Goal: Transaction & Acquisition: Purchase product/service

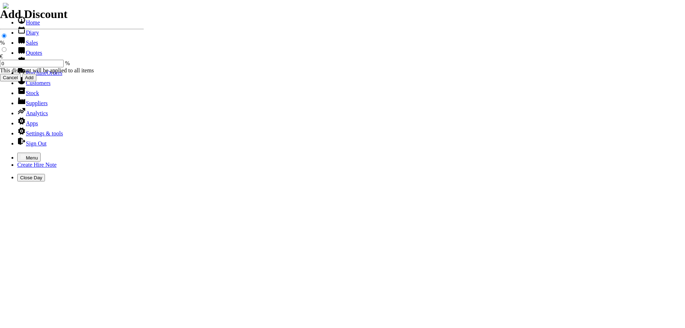
select select "HO"
click at [20, 154] on icon "button" at bounding box center [23, 157] width 6 height 6
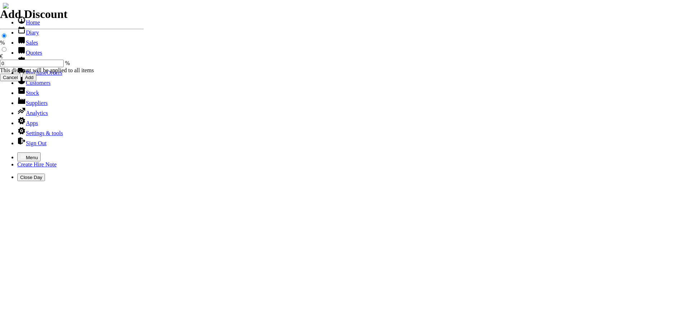
click at [32, 56] on link "Quotes" at bounding box center [29, 53] width 25 height 6
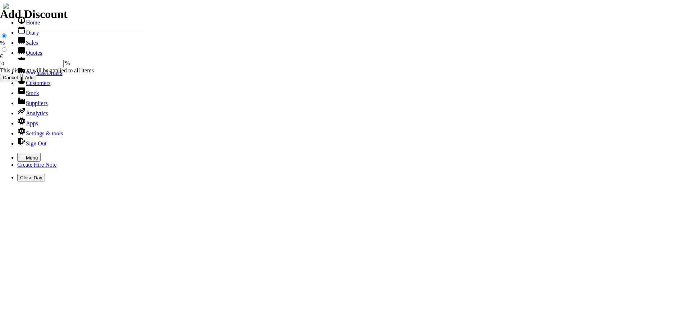
select select "HO"
type input "athy"
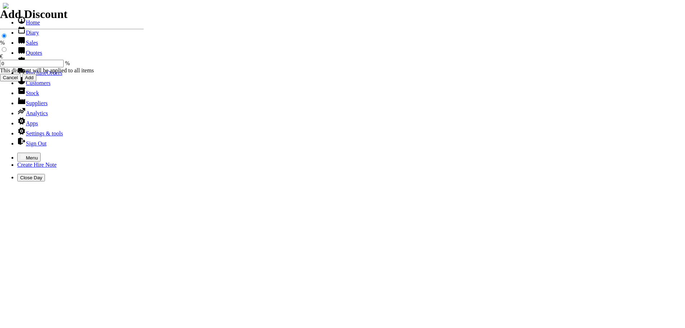
click at [20, 154] on icon "button" at bounding box center [23, 157] width 6 height 6
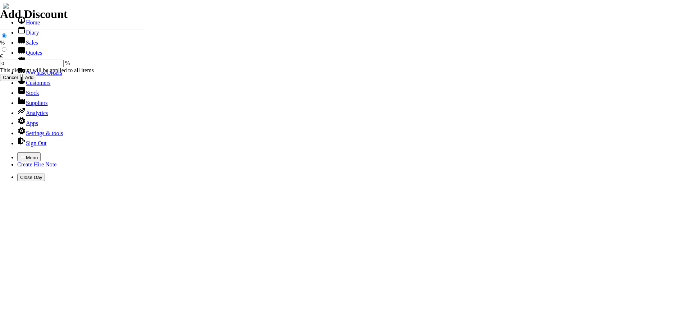
click at [28, 86] on link "Customers" at bounding box center [33, 83] width 33 height 6
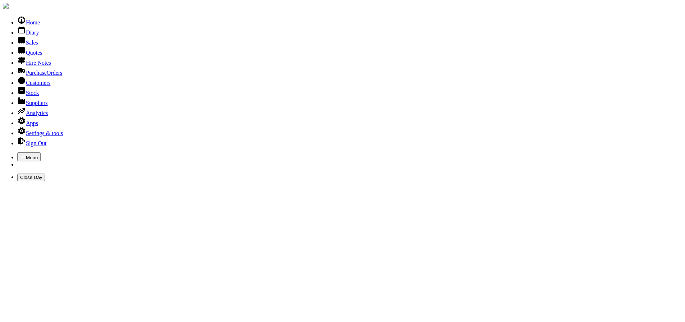
type input "athy comm"
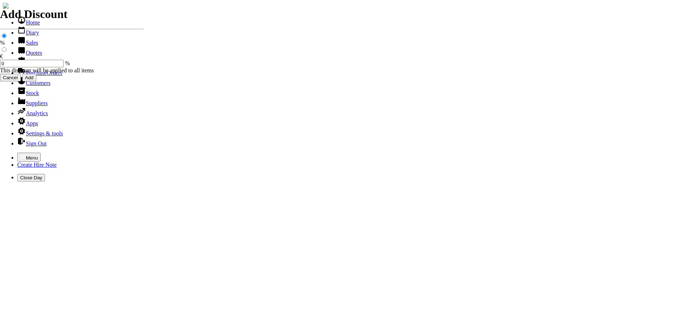
select select "HO"
type input "athy"
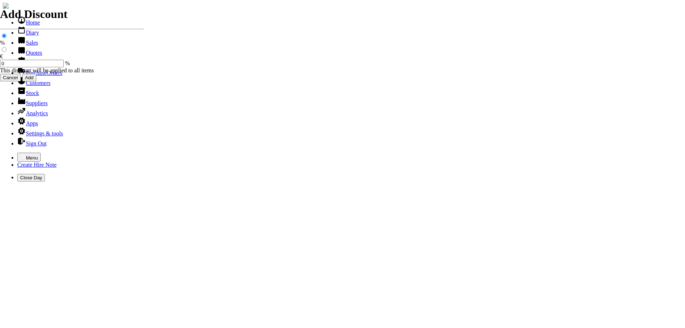
type input "MARTIN"
type input "equipment sales"
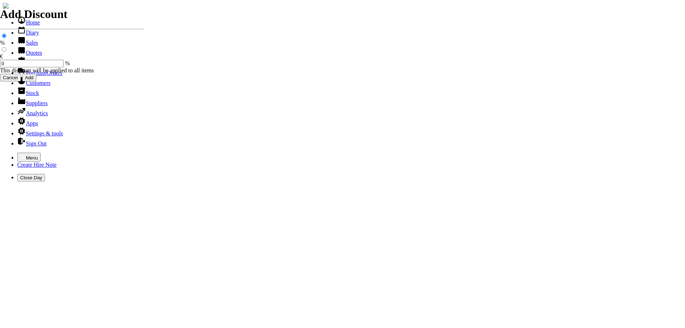
type input "e"
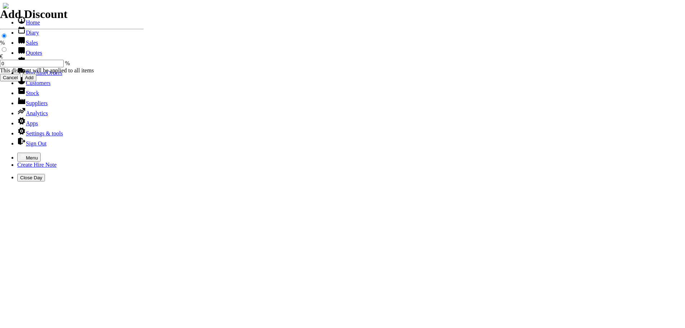
type input "CRAMER LONG REACH ( TELESCOPIC ) POLE HEDGETRIMMER ( 2.5M - 3.2M ) C/W ARTICULA…"
type input "0"
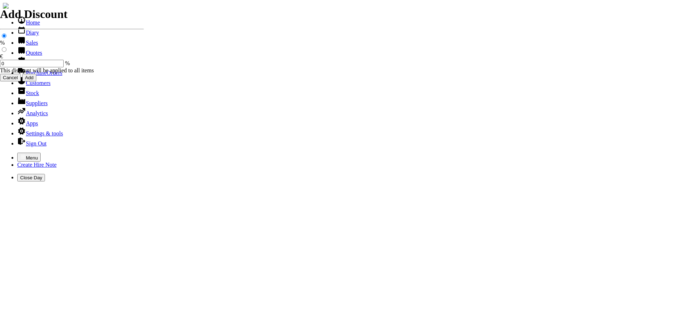
type input "525.00"
type input "CRAMER LONG REACH ( TELESCOPIC ) POLE HEDGETRIMMER ( 2.5M - 3.2M ) C/W ARTICULA…"
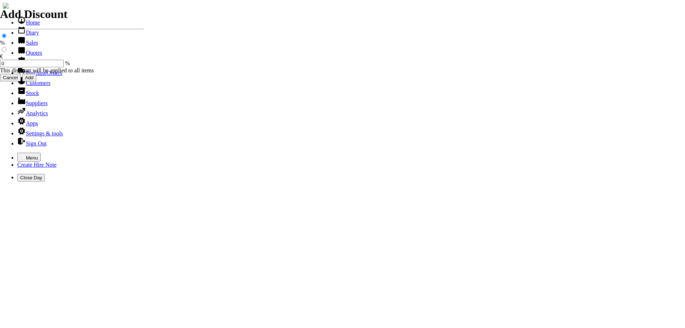
scroll to position [0, 0]
type input "equipment sales"
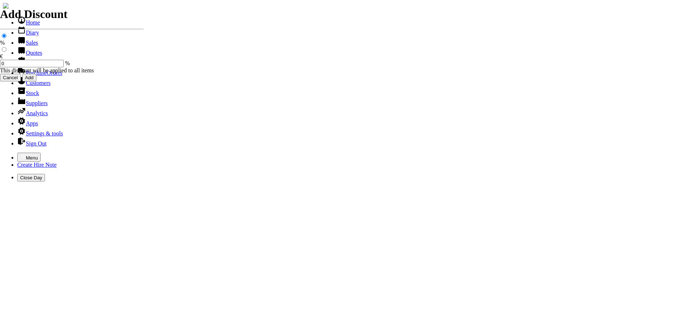
type input "e"
type input "CRAMER HANDHELD HEDGETRIMMER C/W 30" BLADES & SWIVEL HANDLE ( EQUIVALENT TO 25C…"
type input "525.00"
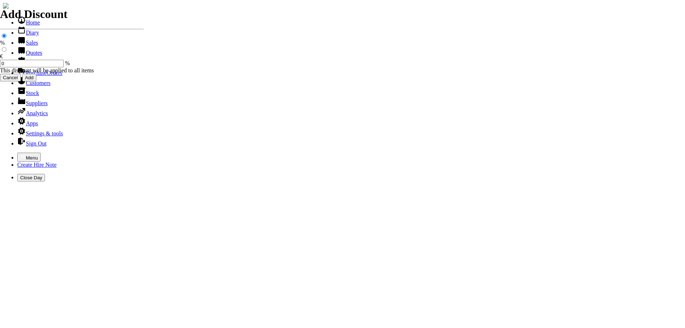
type input "C"
type input "equipment sales"
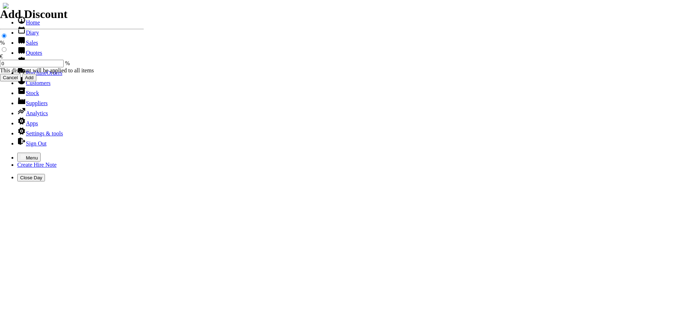
type input "e"
type input "CRAMER 82 VOLT LITHIUM BATTERY ( 4AH )"
type input "335.00"
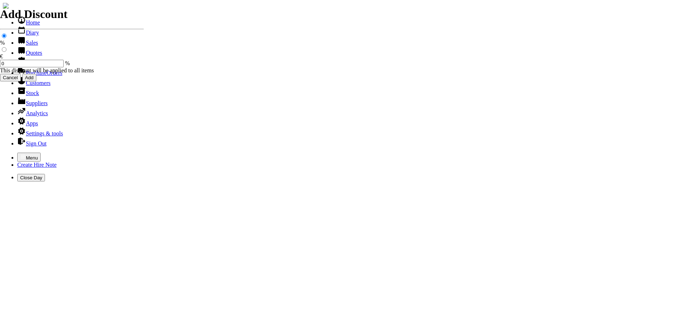
type input "equipment sales"
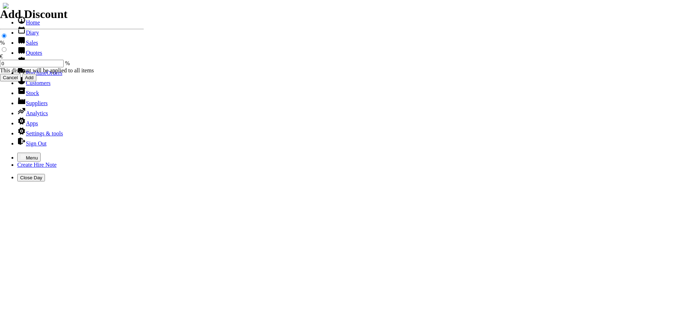
type input "e"
type input "CRAMER CHARGER ( QUICK CHARGE ) ( 35 MIN )"
type input "175.00"
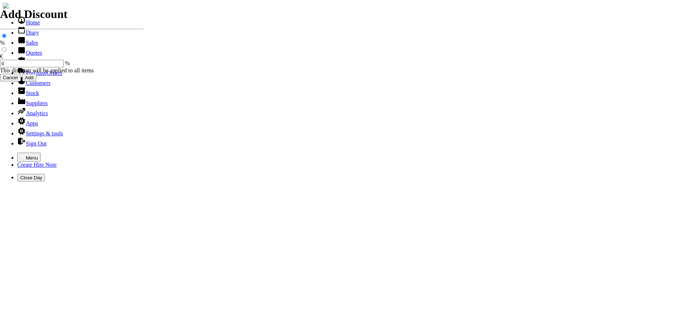
type input "equipment sales"
type input "e"
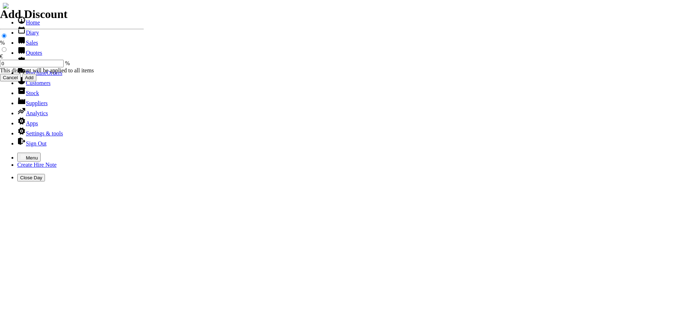
type input "CRAMER LONG REACH ( TELESCOPIC ) 82 VOLT POLE HEDGETRIMMER ( 2.5M - 3.2M ) C/W …"
type input "CRAMER HANDHELD HEDGETRIMMER 82 VOLT C/W 30" BLADES & SWIVEL HANDLE ( EQUIVALEN…"
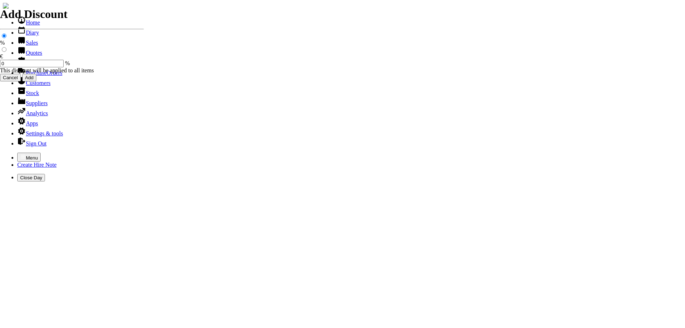
type input "CRMA"
type input "equipment sales"
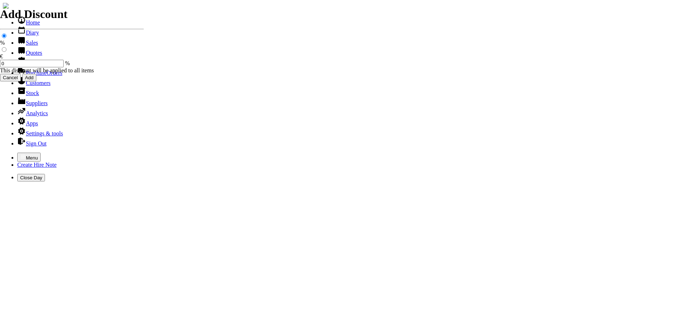
type input "e"
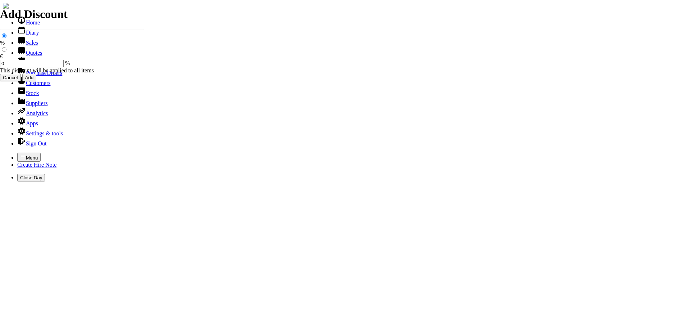
type input "ABOVE EQUIPMENT ARE FOR INDUSTRIAL USE & PRICES ARE INC. VAT @ 23%"
type input "equipment sales"
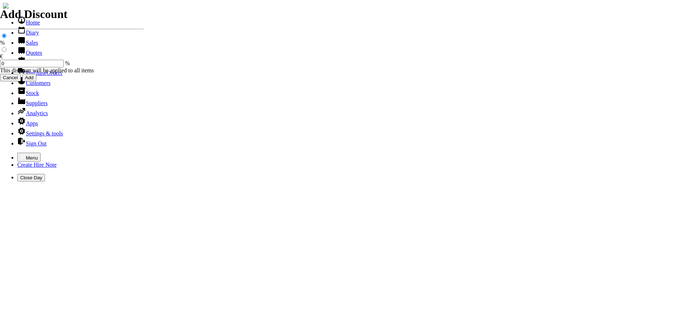
type input "e"
type input "CRAMER 48 VOLT LONG REACH POLE HEGGETRIMMER ( 2.9M ) C/W 2AH BATTERY & CHARGER"
type input "375.00"
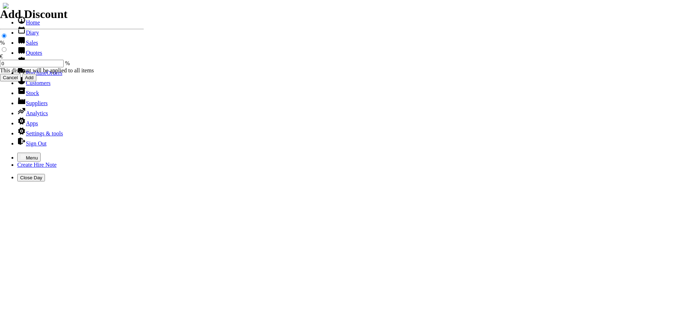
type input "equipment sales"
type input "e"
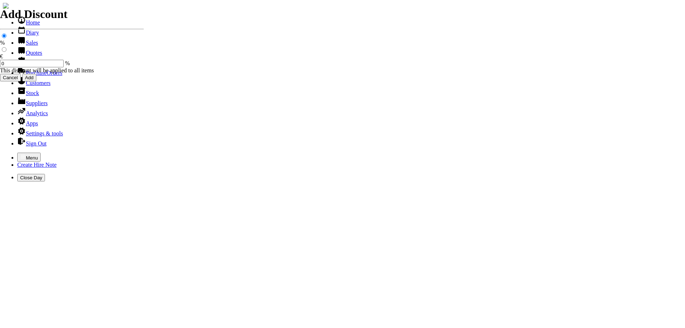
type input "CRAMER 48 VOLT HANDHELD HEDGETRIMMER C/W 28" CUTTING BLADES C/W 2 AH BATTERY & …"
type input "395.00"
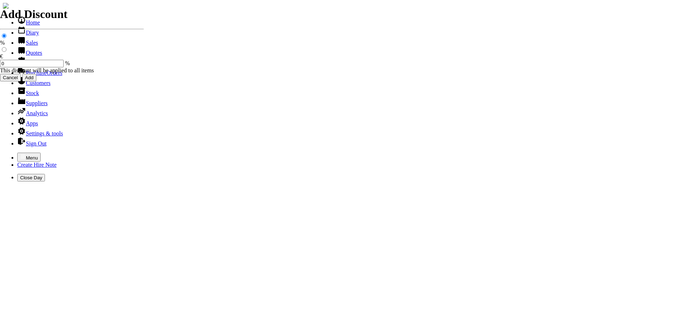
type input "375.00"
type input "equipment sales"
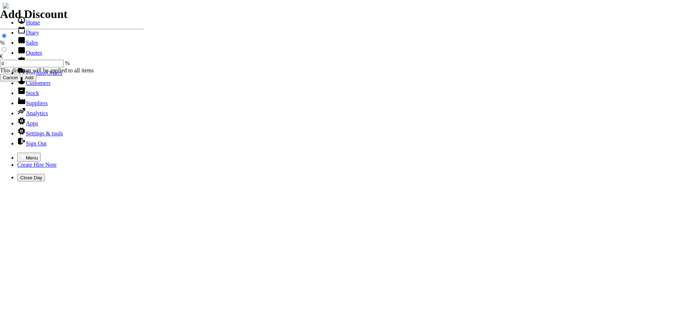
type input "e"
type input "ABOVE EQUIPMENT ARE FOR DIY USE ( ONLY ) PRICES ARE INC VAT @ 23%"
type input "equipment sales"
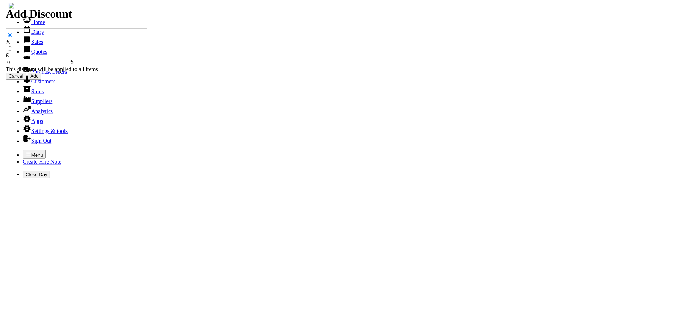
scroll to position [54, 0]
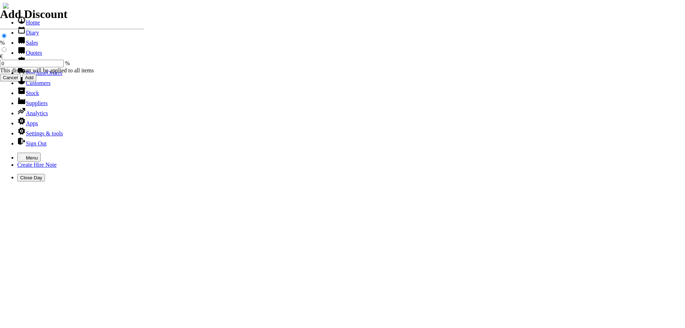
type input "e"
type input "FOR ANY FUTHER IMFORMATION"
click at [20, 154] on icon "button" at bounding box center [23, 157] width 6 height 6
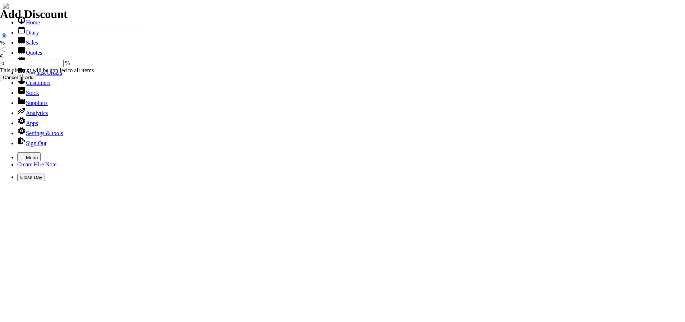
click at [27, 86] on link "Customers" at bounding box center [33, 83] width 33 height 6
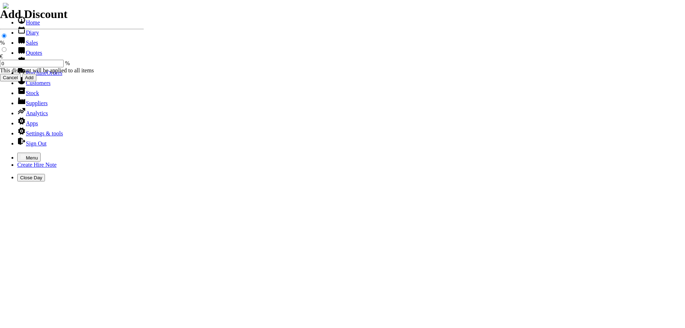
select select "HO"
click at [20, 154] on icon "button" at bounding box center [23, 157] width 6 height 6
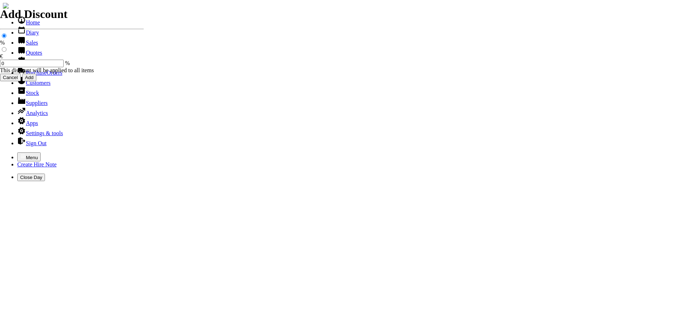
click at [24, 56] on link "Quotes" at bounding box center [29, 53] width 25 height 6
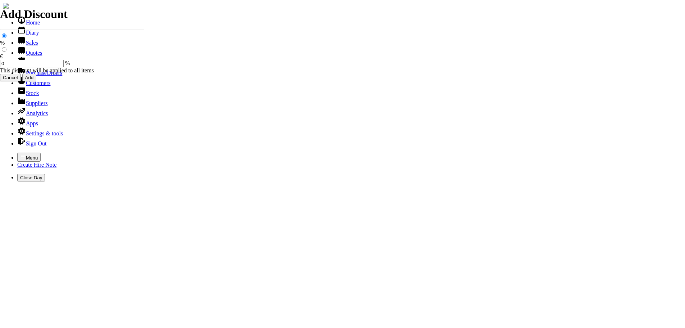
select select "HO"
click at [20, 154] on icon "button" at bounding box center [23, 157] width 6 height 6
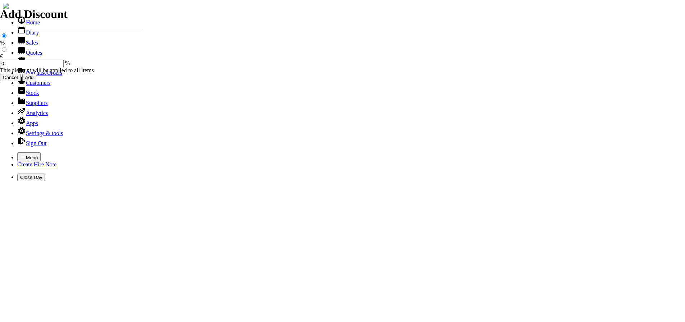
click at [27, 86] on link "Customers" at bounding box center [33, 83] width 33 height 6
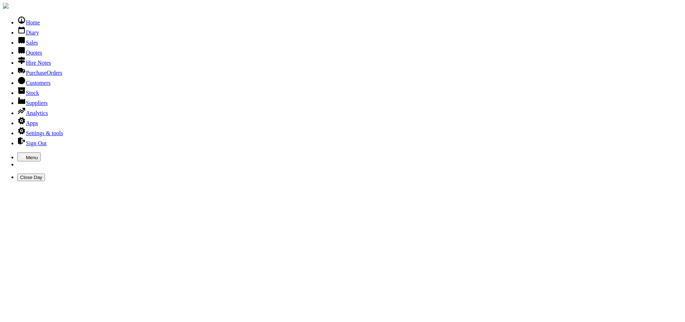
type input "[PERSON_NAME]"
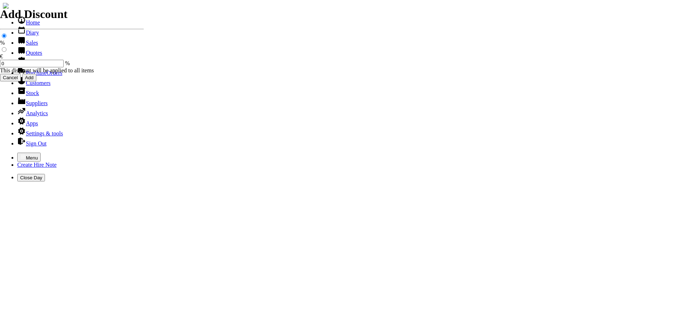
select select "HO"
click at [20, 154] on icon "button" at bounding box center [23, 157] width 6 height 6
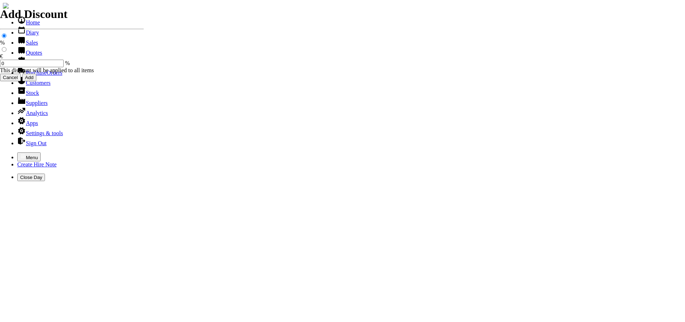
click at [28, 46] on link "Sales" at bounding box center [27, 43] width 21 height 6
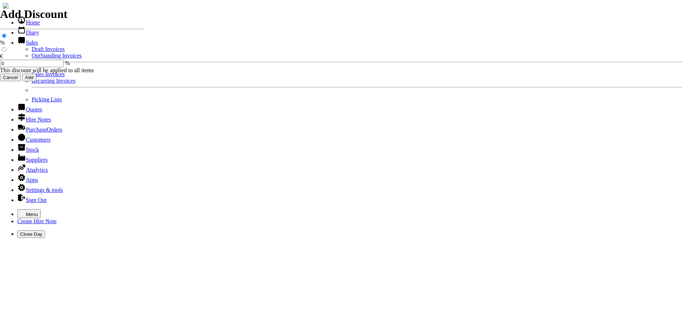
click at [32, 59] on link "OutStanding Invoices" at bounding box center [57, 55] width 50 height 6
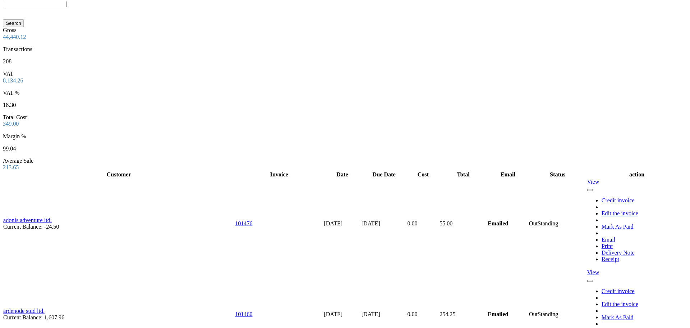
scroll to position [899, 0]
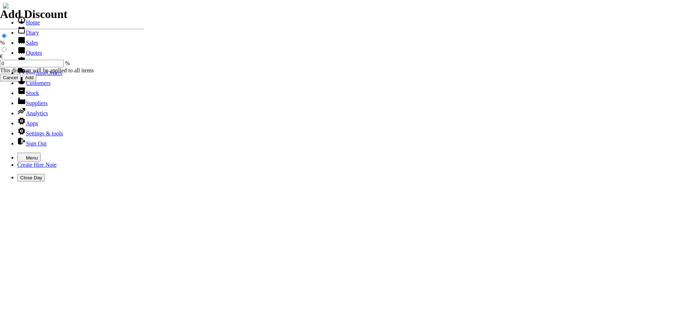
select select "HO"
click at [21, 155] on icon "button" at bounding box center [23, 156] width 4 height 3
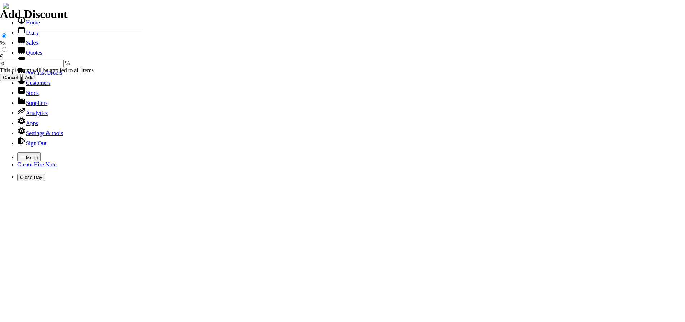
click at [24, 46] on link "Sales" at bounding box center [27, 43] width 21 height 6
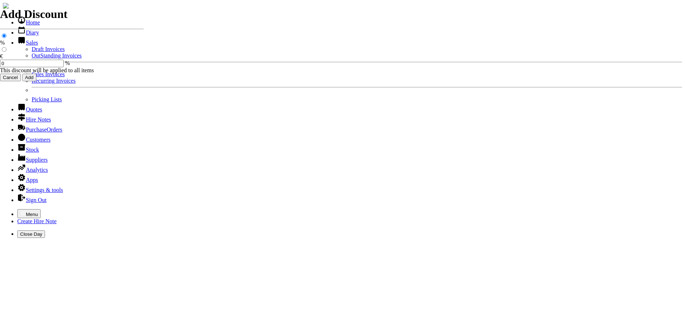
click at [32, 59] on link "OutStanding Invoices" at bounding box center [57, 55] width 50 height 6
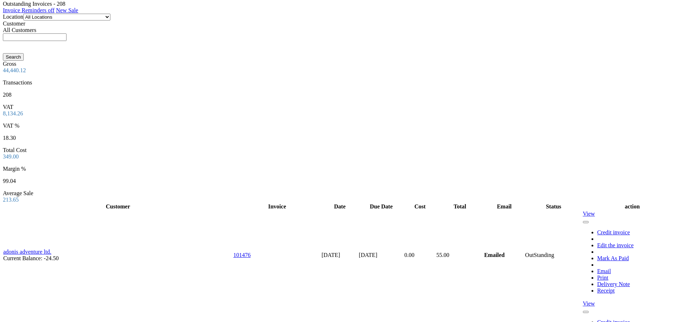
scroll to position [863, 0]
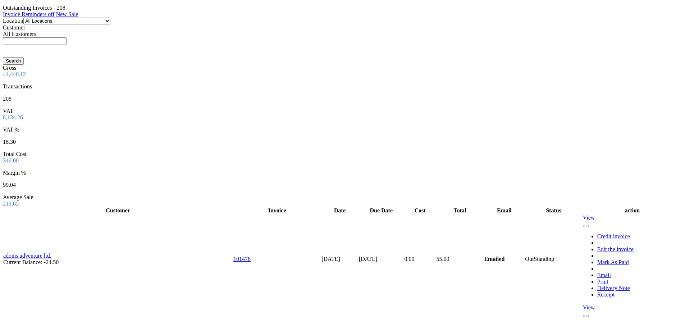
type input "info@conwaypiling.ie"
type input "Lar Conway"
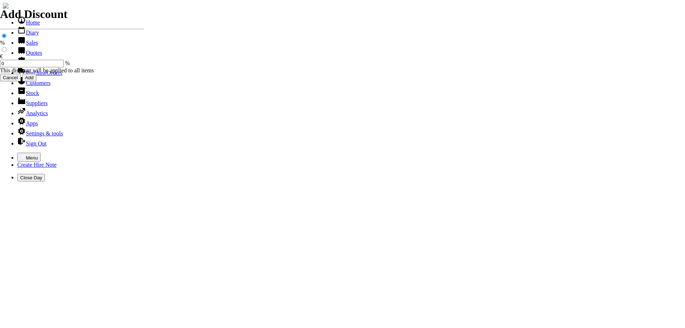
select select "HO"
click at [21, 155] on icon "button" at bounding box center [23, 156] width 4 height 3
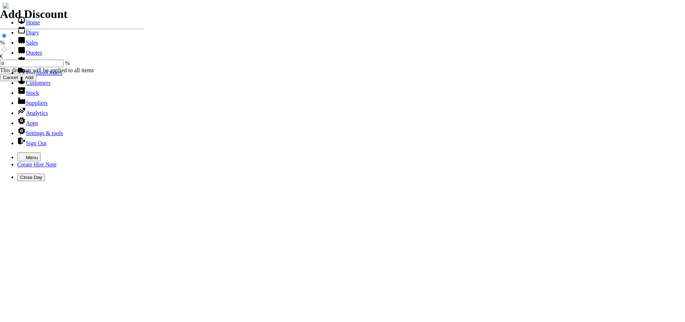
click at [33, 56] on link "Quotes" at bounding box center [29, 53] width 25 height 6
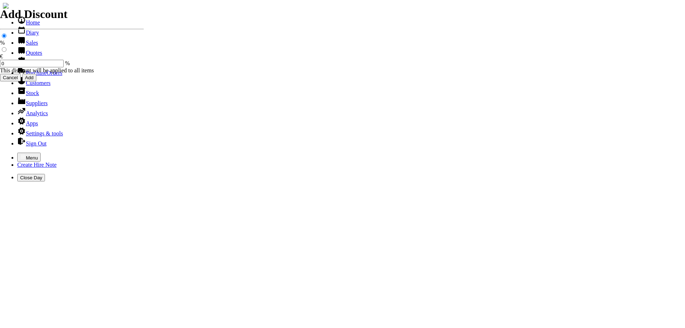
select select "HO"
type input "ATHY"
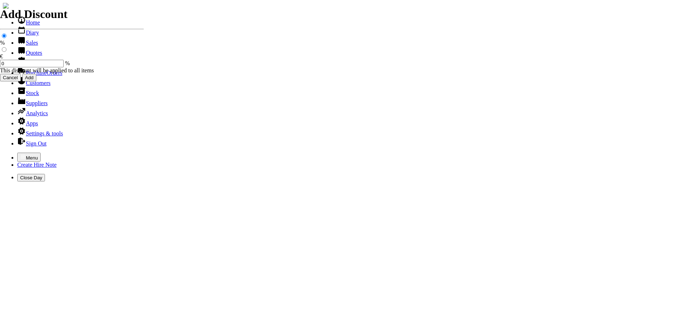
type input "[PERSON_NAME]"
type input "equipment sales"
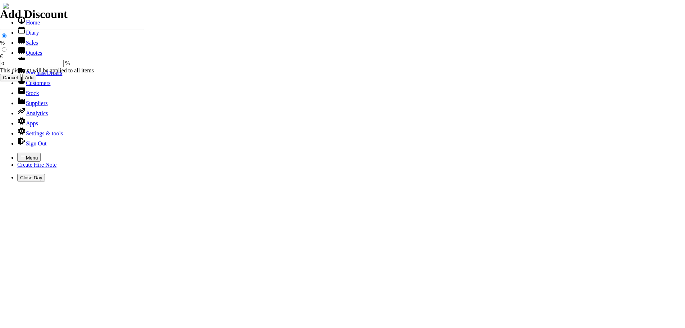
type input "e"
type input "[PERSON_NAME] 82V LONG REACH ( TELESCOPIC )"
